Goal: Find specific page/section: Find specific page/section

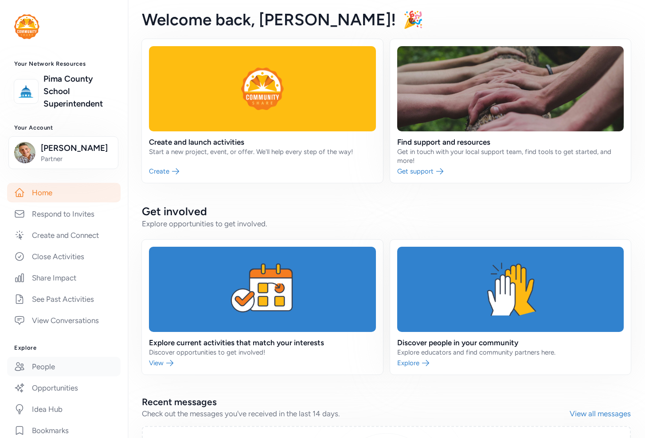
click at [51, 368] on link "People" at bounding box center [64, 367] width 114 height 20
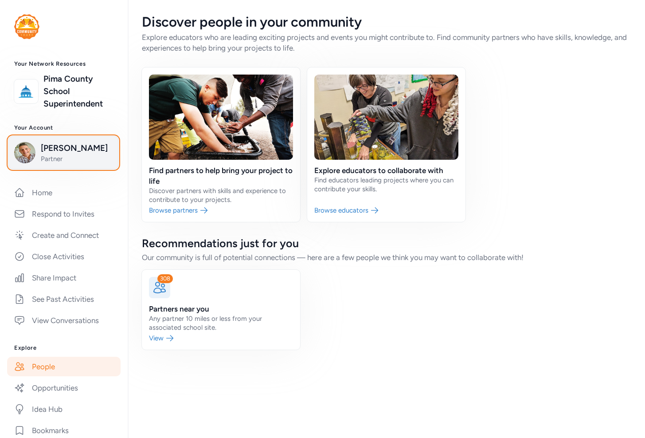
click at [58, 165] on button "Luke Bultman Partner" at bounding box center [63, 152] width 110 height 33
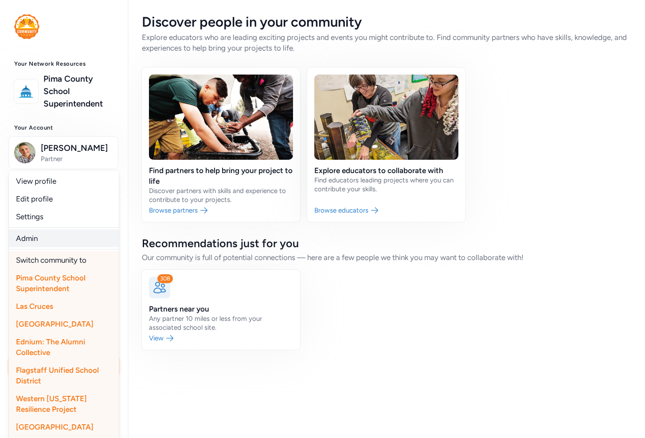
click at [42, 242] on link "Admin" at bounding box center [64, 238] width 110 height 18
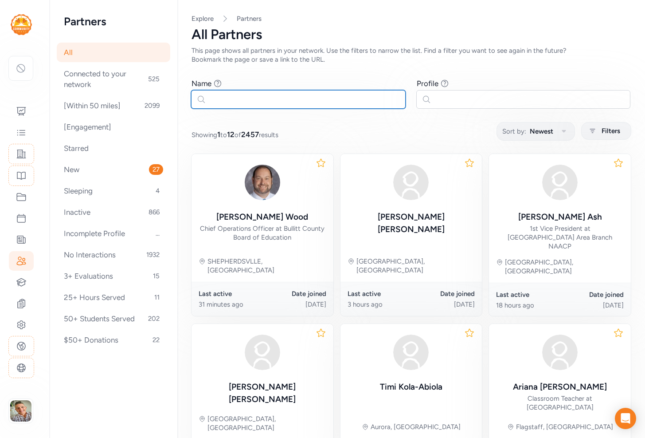
click at [231, 102] on input "text" at bounding box center [298, 99] width 215 height 19
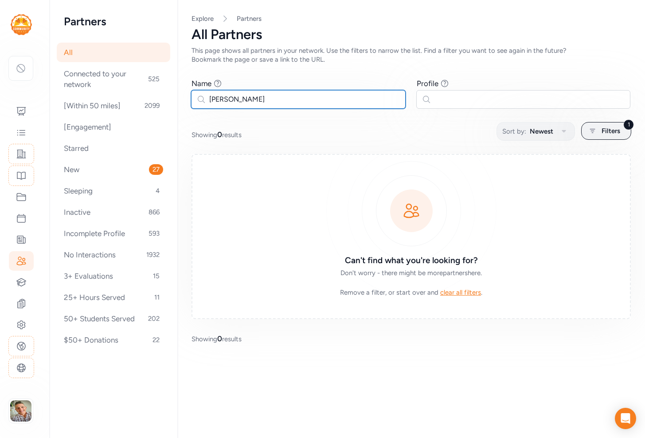
click at [222, 98] on input "[PERSON_NAME]" at bounding box center [298, 99] width 215 height 19
type input "Vassar"
click at [603, 133] on span "Filters" at bounding box center [611, 131] width 19 height 11
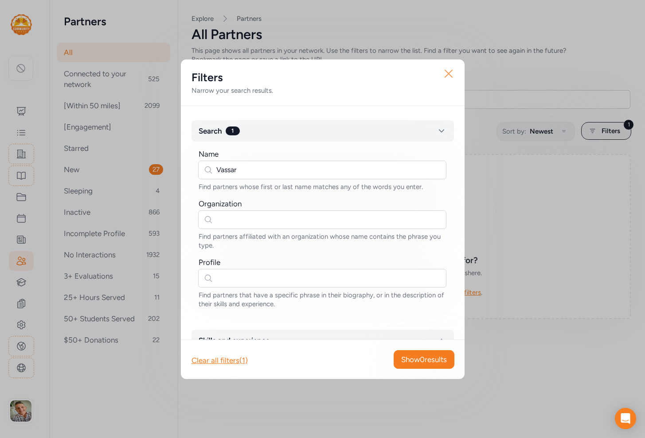
click at [448, 72] on icon "button" at bounding box center [449, 74] width 14 height 14
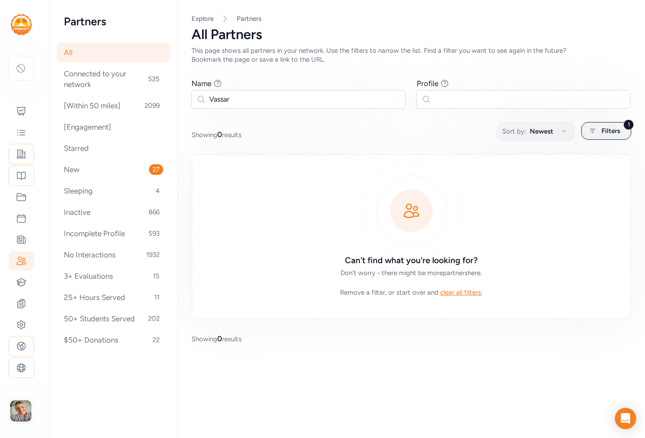
click at [90, 57] on div "All" at bounding box center [114, 53] width 114 height 20
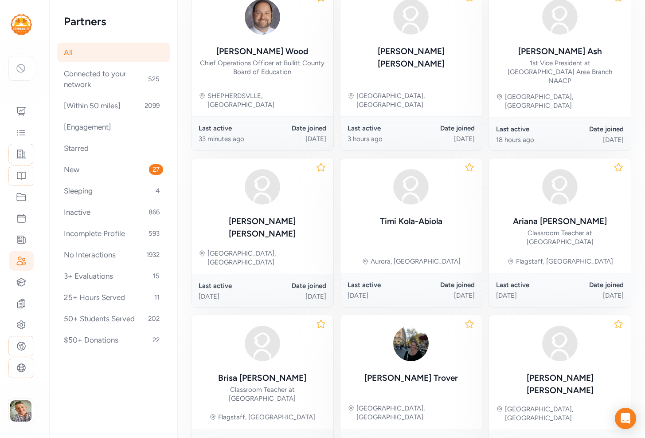
scroll to position [372, 0]
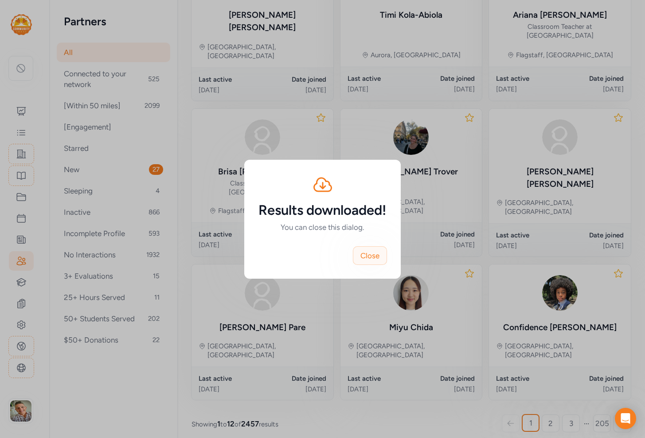
click at [371, 258] on span "Close" at bounding box center [370, 255] width 19 height 11
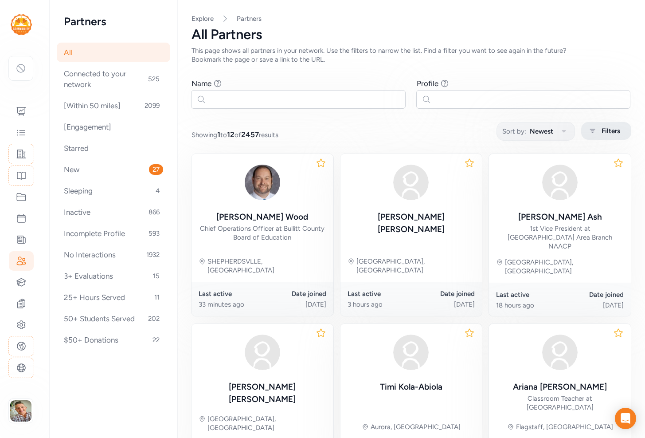
click at [619, 134] on span "Filters" at bounding box center [611, 131] width 19 height 11
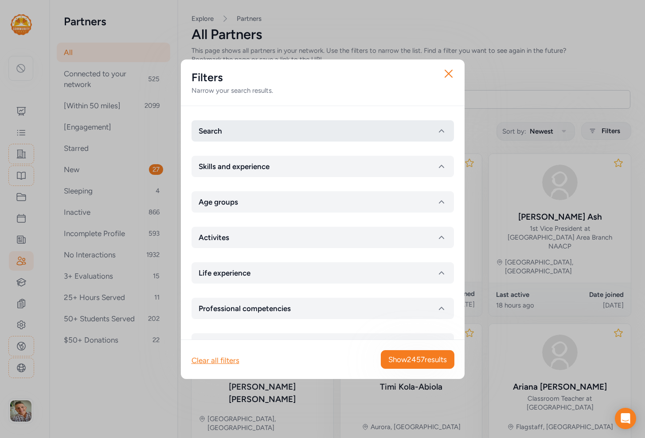
click at [401, 130] on button "Search" at bounding box center [323, 130] width 263 height 21
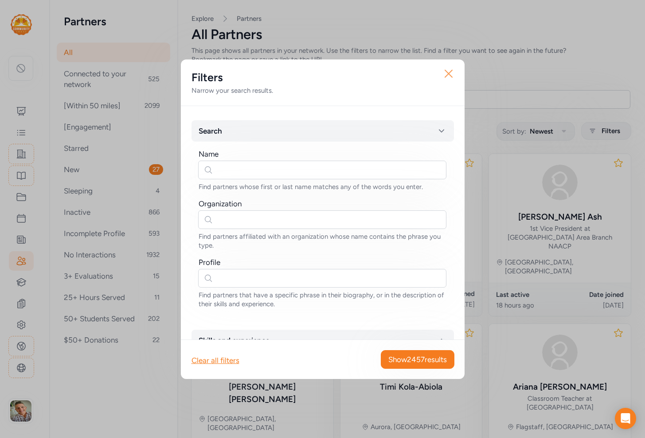
click at [450, 73] on icon "button" at bounding box center [449, 74] width 14 height 14
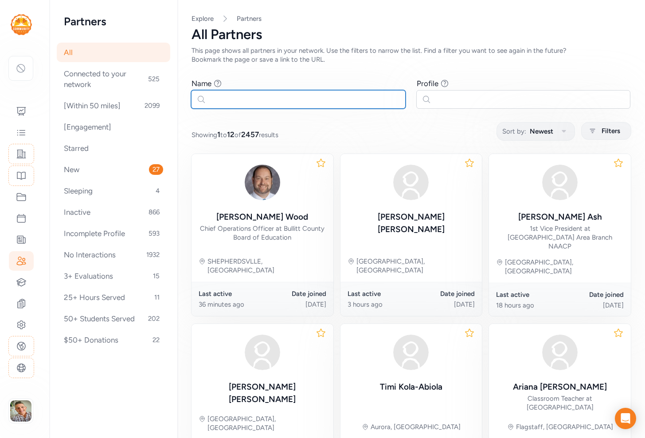
click at [267, 101] on input "text" at bounding box center [298, 99] width 215 height 19
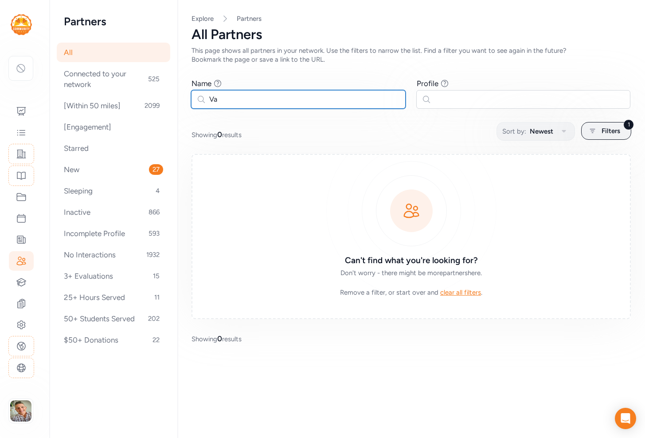
type input "V"
type input "[PERSON_NAME]"
